Goal: Check status: Check status

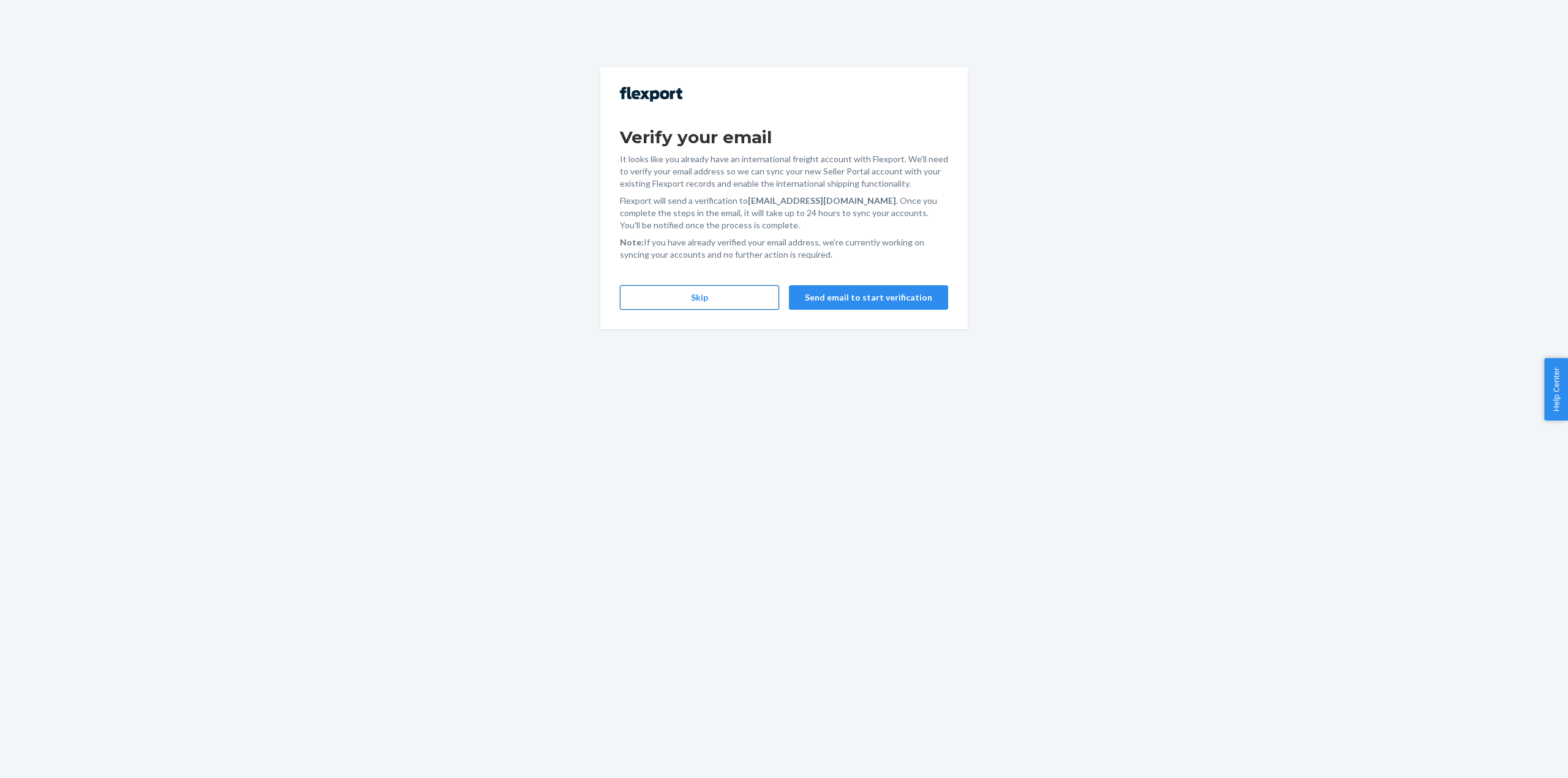
click at [720, 295] on button "Skip" at bounding box center [699, 297] width 159 height 24
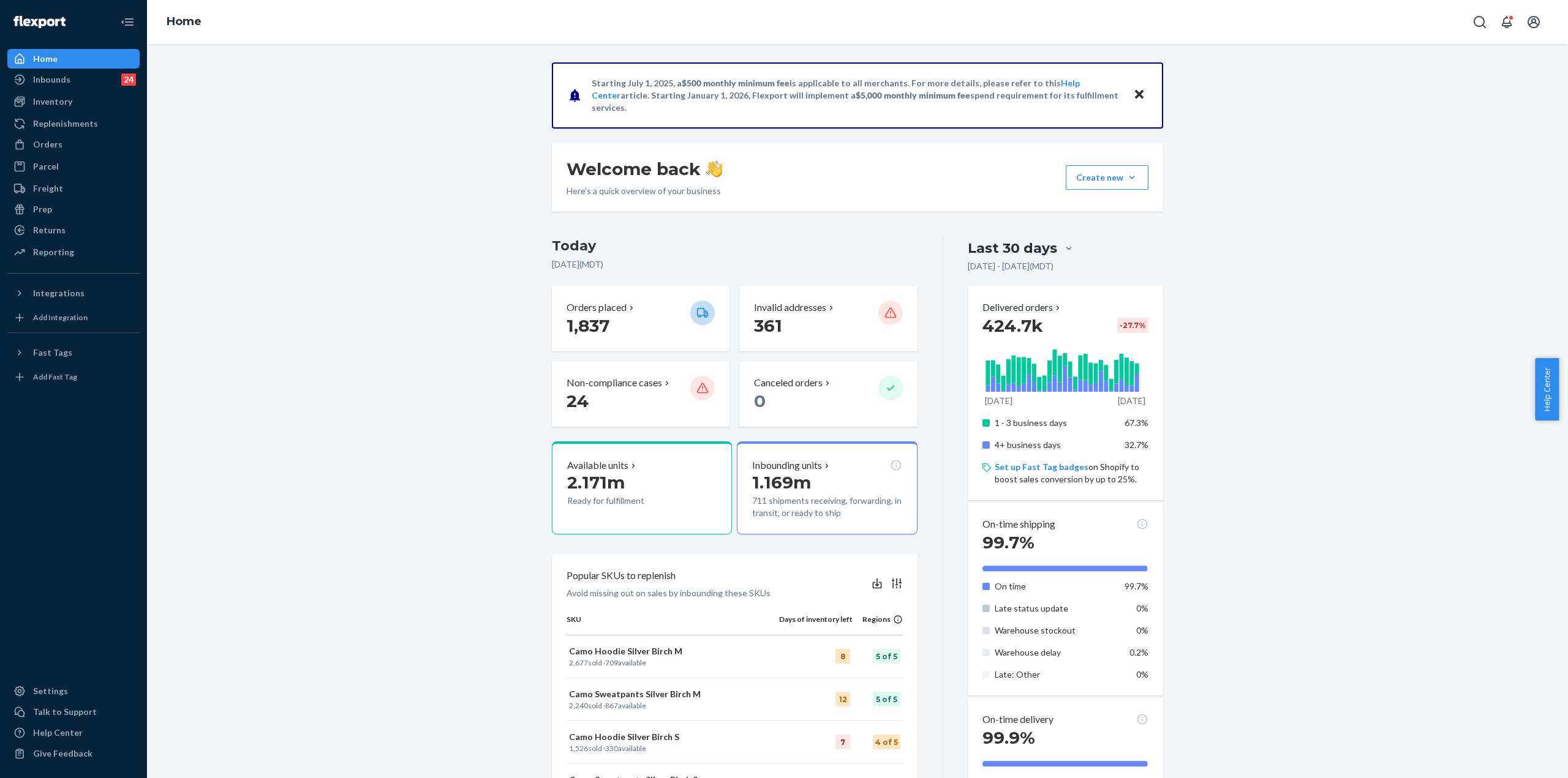
drag, startPoint x: 93, startPoint y: 143, endPoint x: 86, endPoint y: 0, distance: 143.2
click at [93, 143] on div "Orders" at bounding box center [73, 144] width 130 height 17
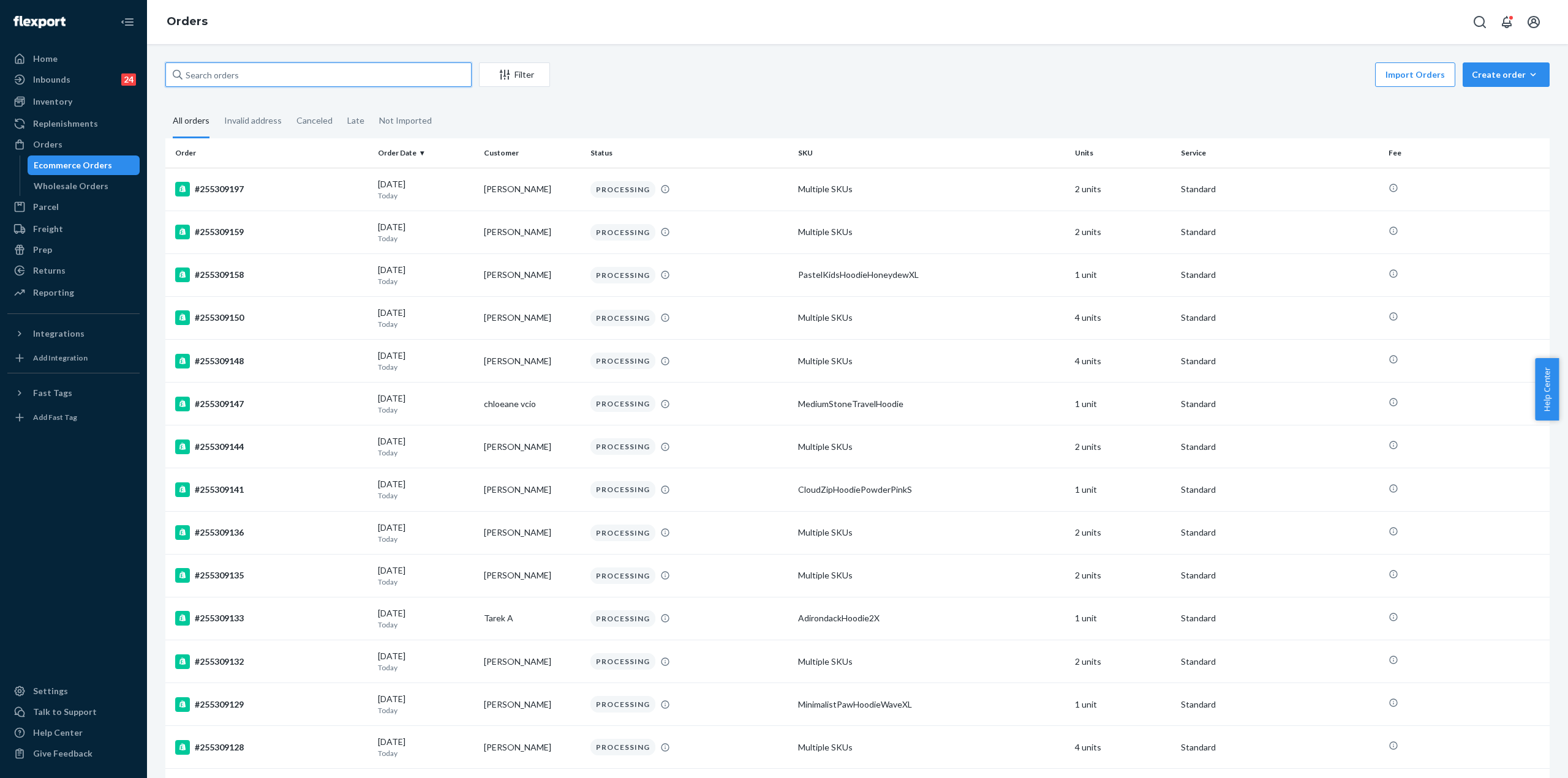
click at [249, 82] on input "text" at bounding box center [319, 75] width 306 height 24
paste input "255158113"
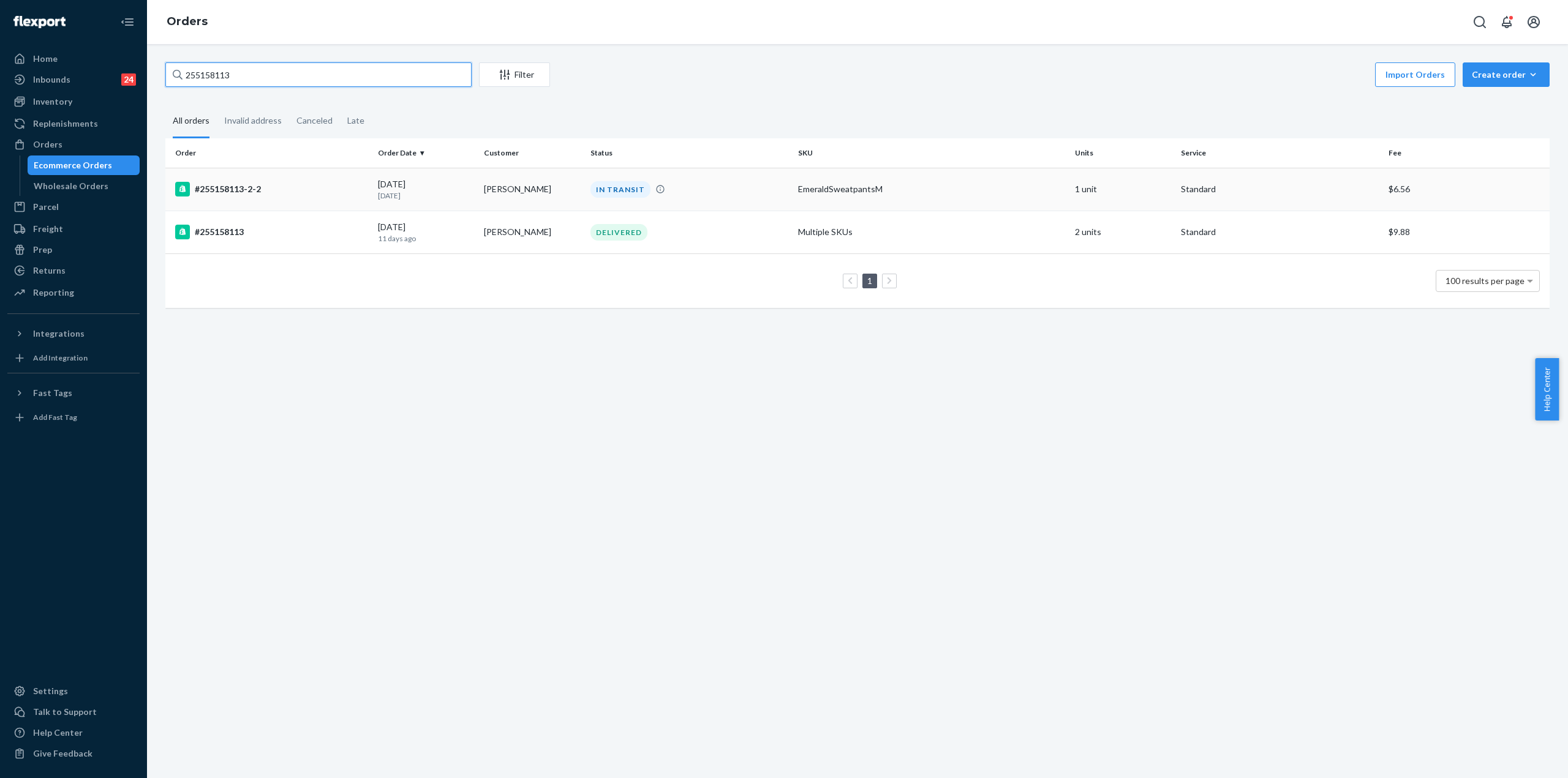
type input "255158113"
click at [234, 189] on div "#255158113-2-2" at bounding box center [271, 189] width 193 height 15
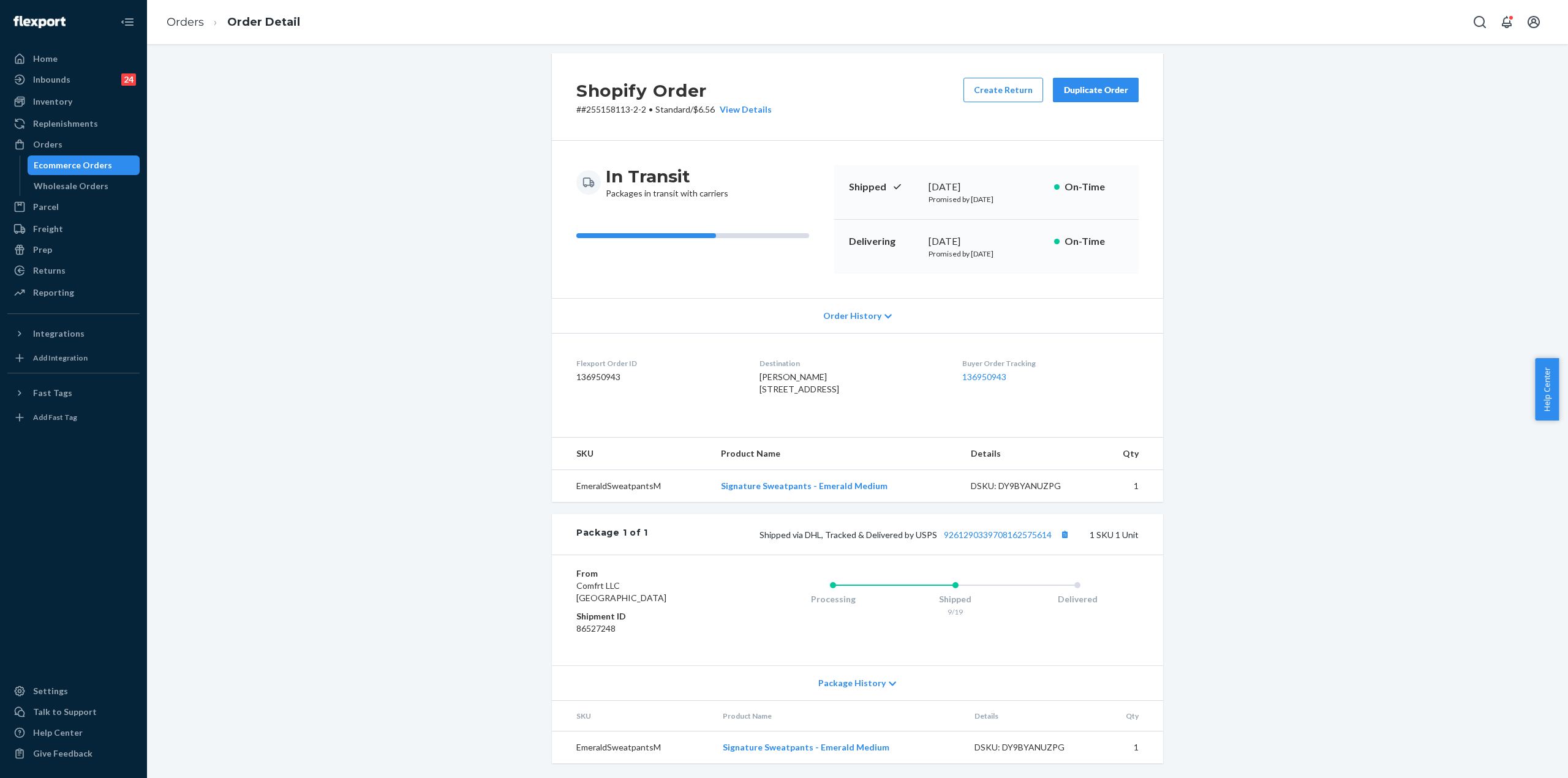
scroll to position [34, 0]
click at [476, 137] on div "Shopify Order # #255158113-2-2 • Standard / $6.56 View Details Create Return Du…" at bounding box center [857, 415] width 1403 height 725
click at [471, 137] on div "Shopify Order # #255158113-2-2 • Standard / $6.56 View Details Create Return Du…" at bounding box center [857, 415] width 1403 height 725
